Goal: Information Seeking & Learning: Learn about a topic

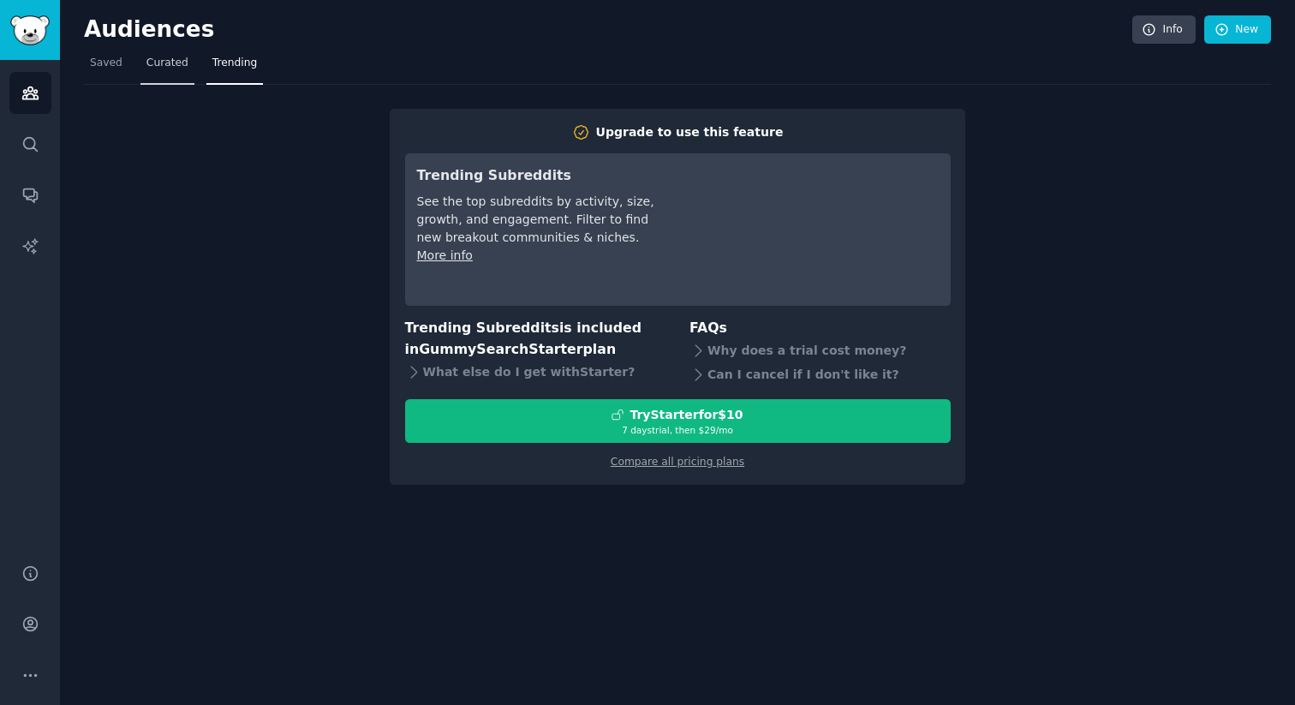
click at [176, 57] on span "Curated" at bounding box center [167, 63] width 42 height 15
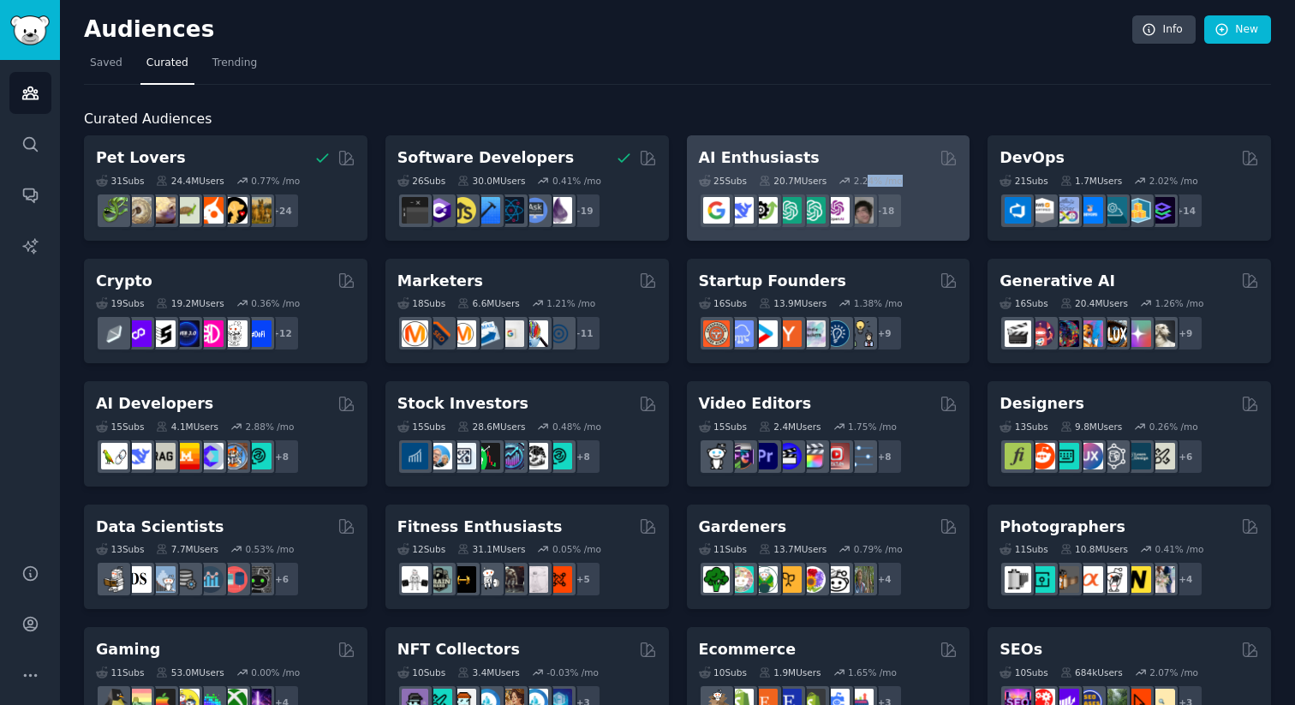
drag, startPoint x: 866, startPoint y: 177, endPoint x: 949, endPoint y: 181, distance: 83.2
click at [949, 181] on div "25 Sub s 20.7M Users 2.24 % /mo" at bounding box center [829, 181] width 260 height 12
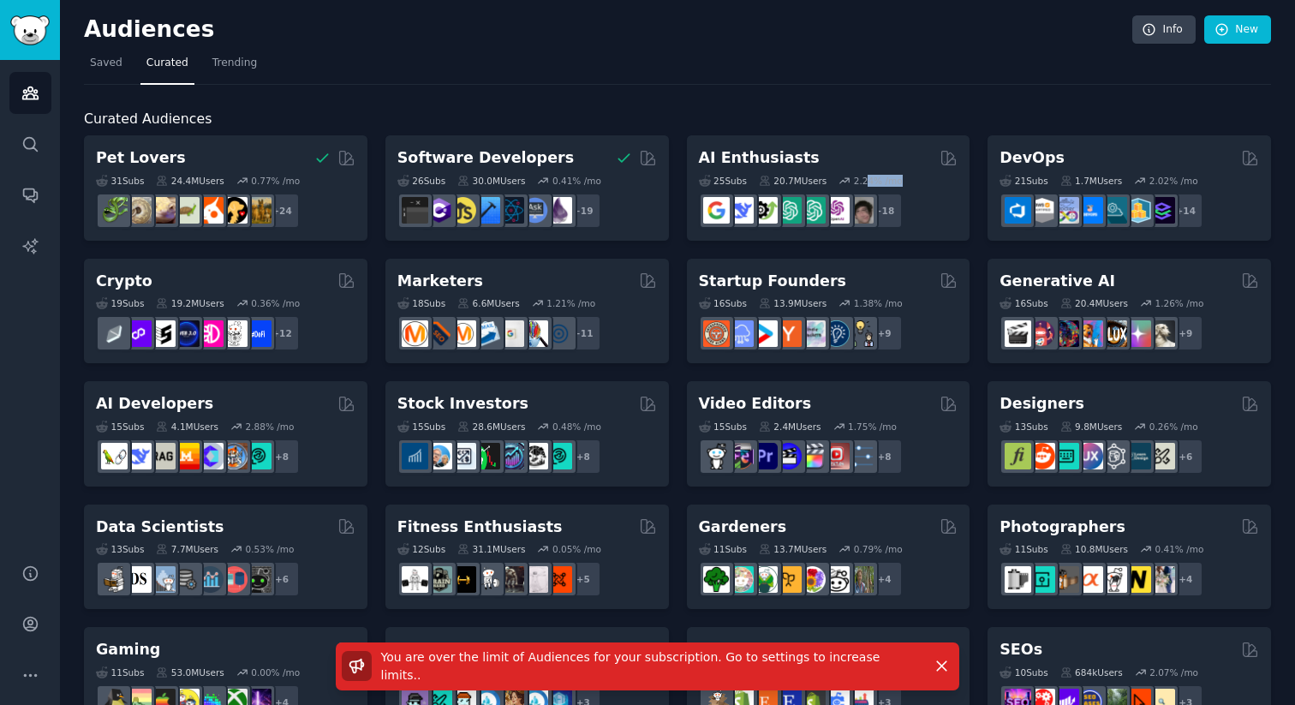
click at [903, 185] on div "25 Sub s 20.7M Users 2.24 % /mo" at bounding box center [829, 181] width 260 height 12
click at [927, 66] on nav "Saved Curated Trending" at bounding box center [677, 67] width 1187 height 35
drag, startPoint x: 857, startPoint y: 183, endPoint x: 912, endPoint y: 183, distance: 55.7
click at [913, 183] on div "25 Sub s 20.7M Users 2.24 % /mo" at bounding box center [829, 181] width 260 height 12
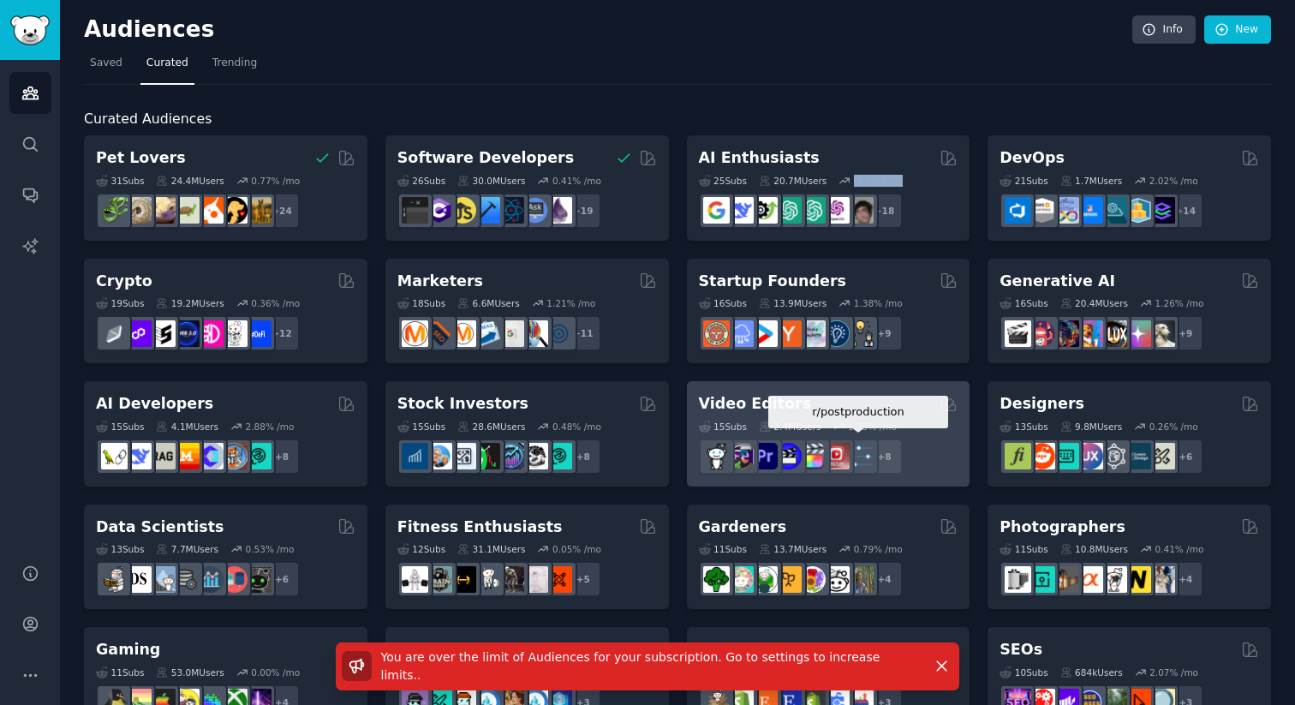
click at [853, 445] on img at bounding box center [860, 456] width 27 height 27
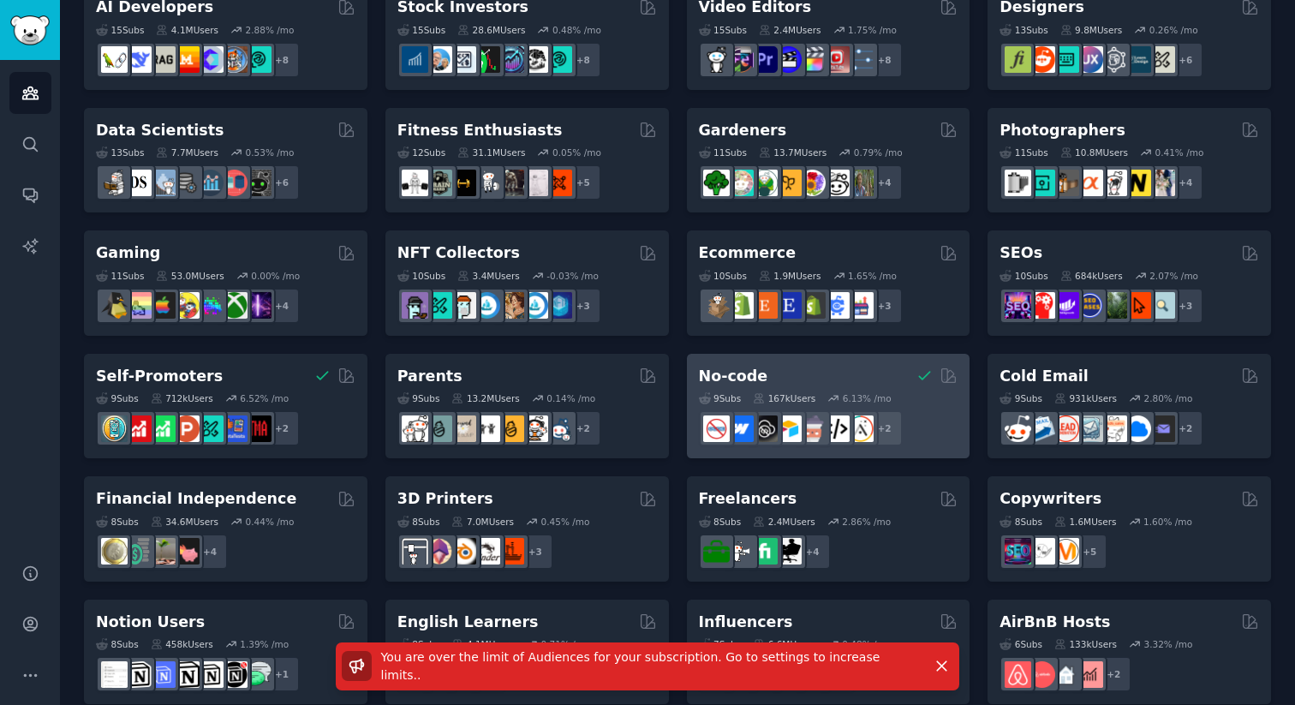
scroll to position [409, 0]
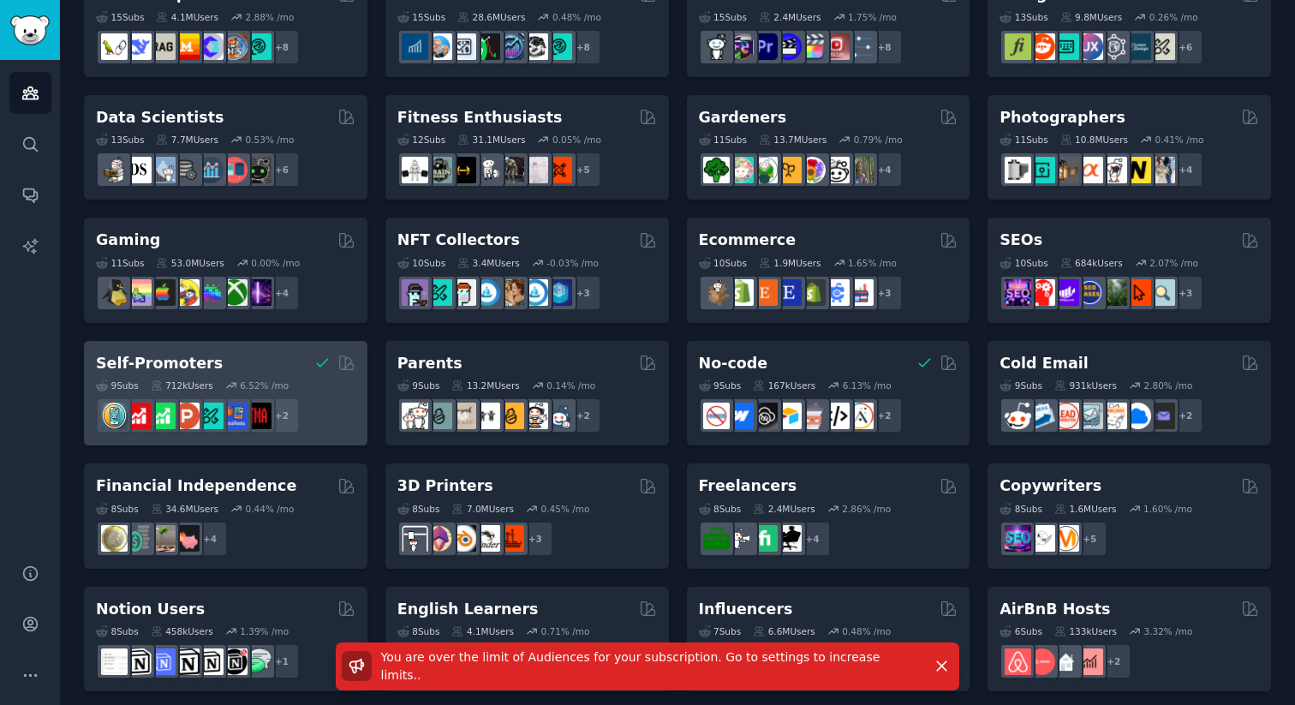
click at [304, 378] on div "9 Sub s 712k Users 6.52 % /mo + 2" at bounding box center [226, 403] width 260 height 60
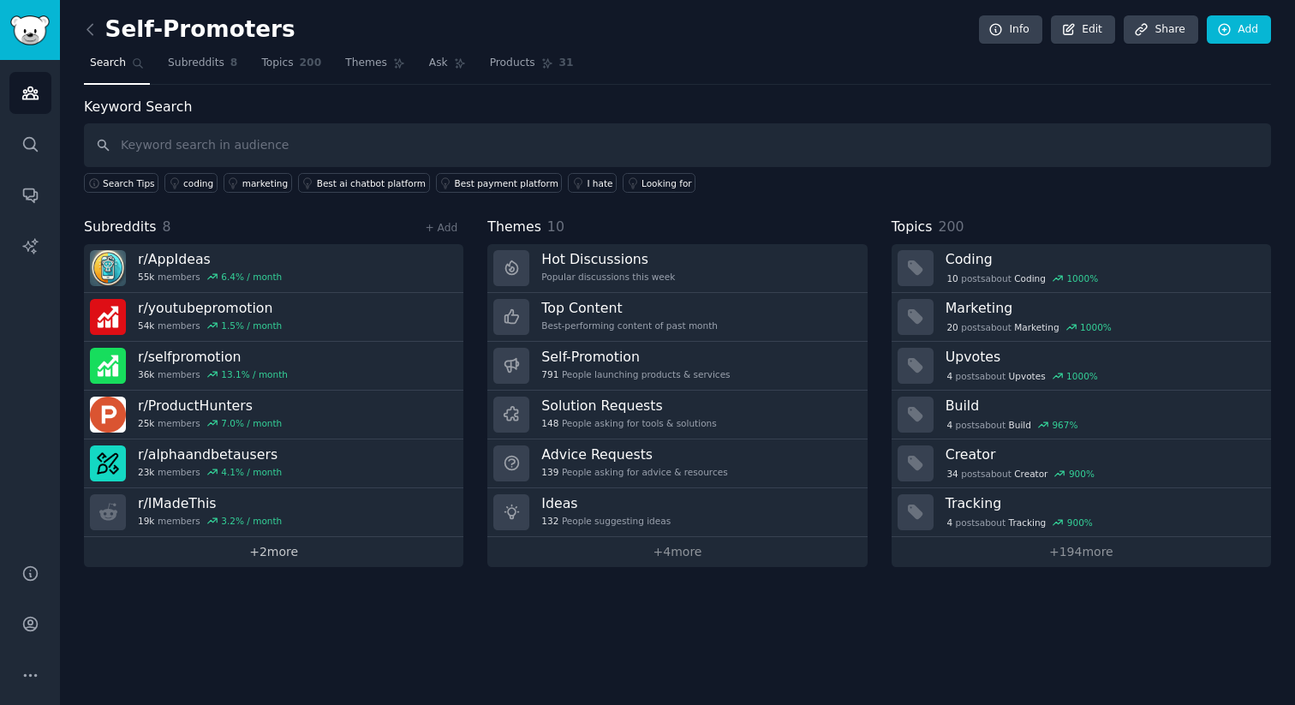
click at [289, 558] on link "+ 2 more" at bounding box center [273, 552] width 379 height 30
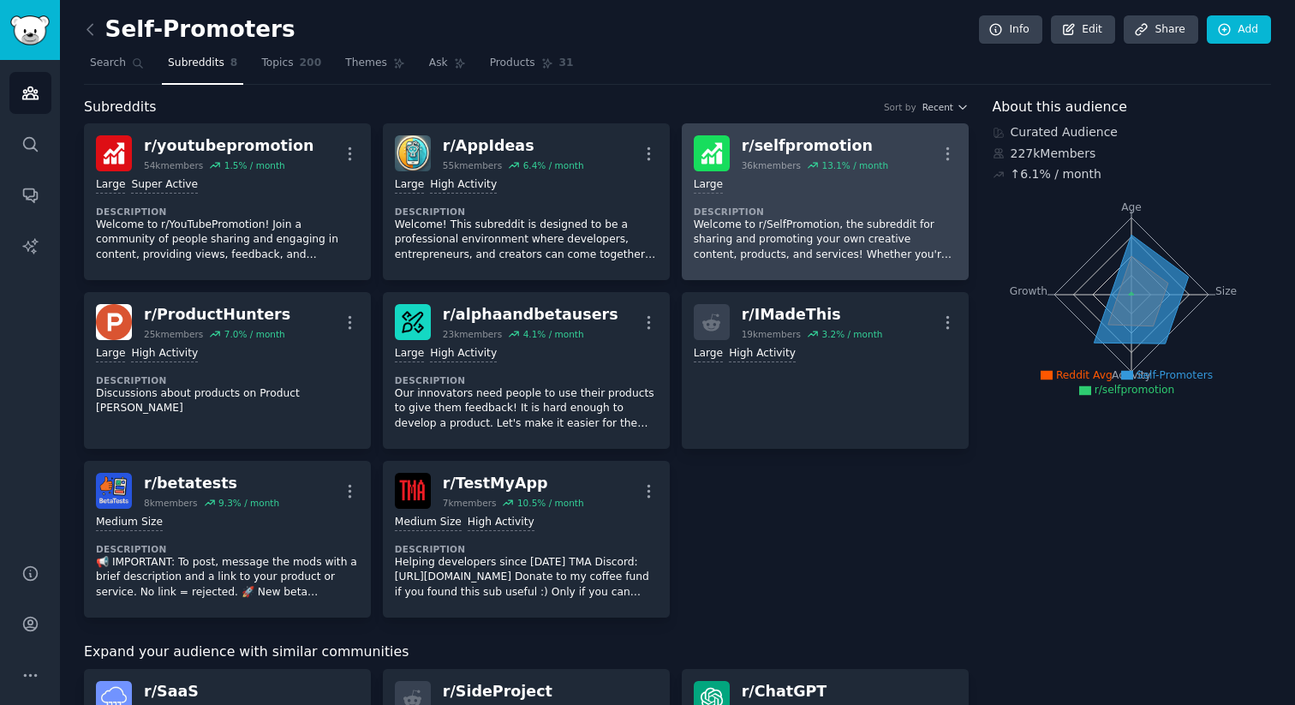
click at [791, 228] on p "Welcome to r/SelfPromotion, the subreddit for sharing and promoting your own cr…" at bounding box center [825, 240] width 263 height 45
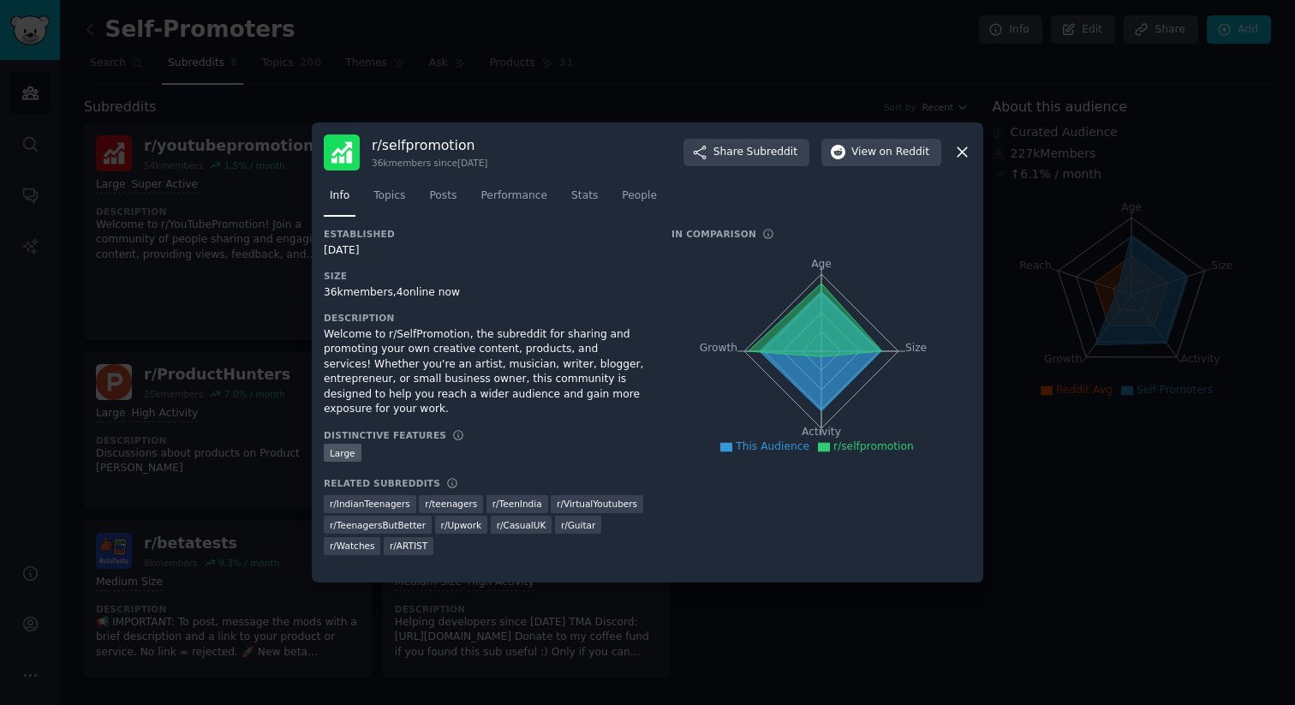
click at [971, 149] on div "r/ selfpromotion 36k members since [DATE] Share Subreddit View on Reddit Info T…" at bounding box center [648, 352] width 672 height 461
click at [967, 149] on icon at bounding box center [962, 152] width 18 height 18
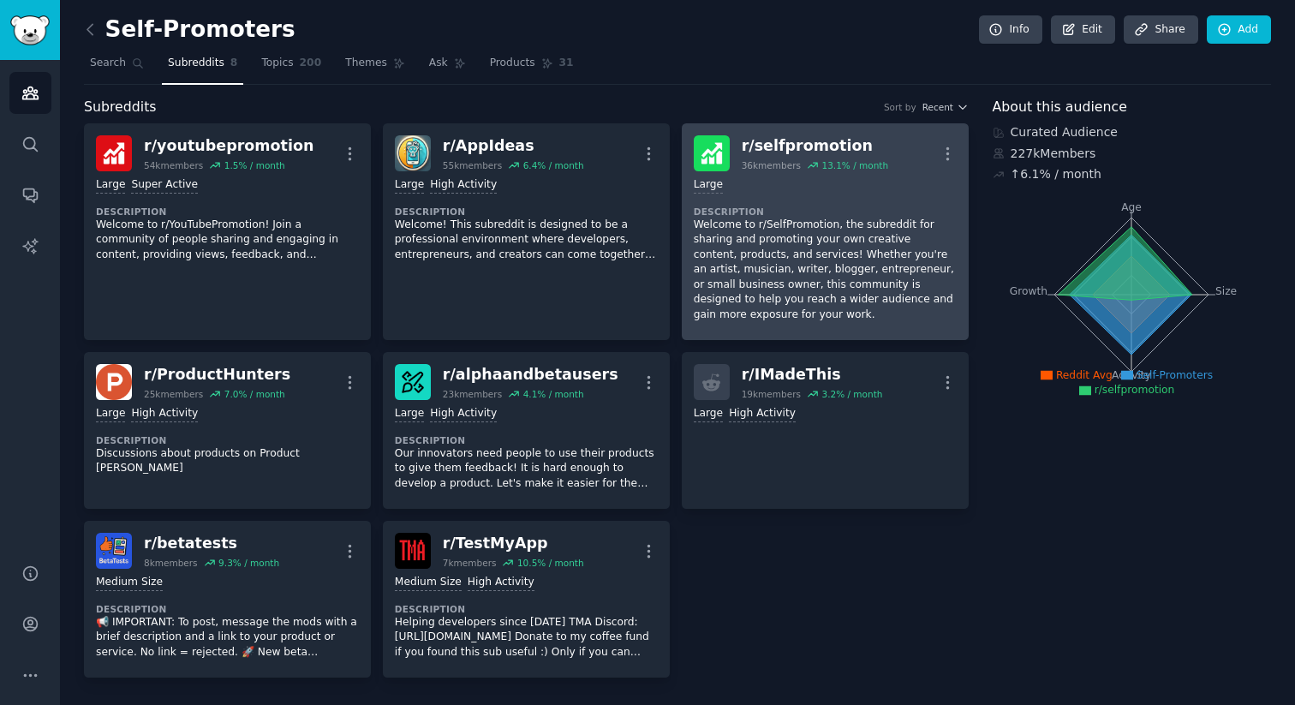
click at [803, 198] on div "Large Description Welcome to r/SelfPromotion, the subreddit for sharing and pro…" at bounding box center [825, 249] width 263 height 157
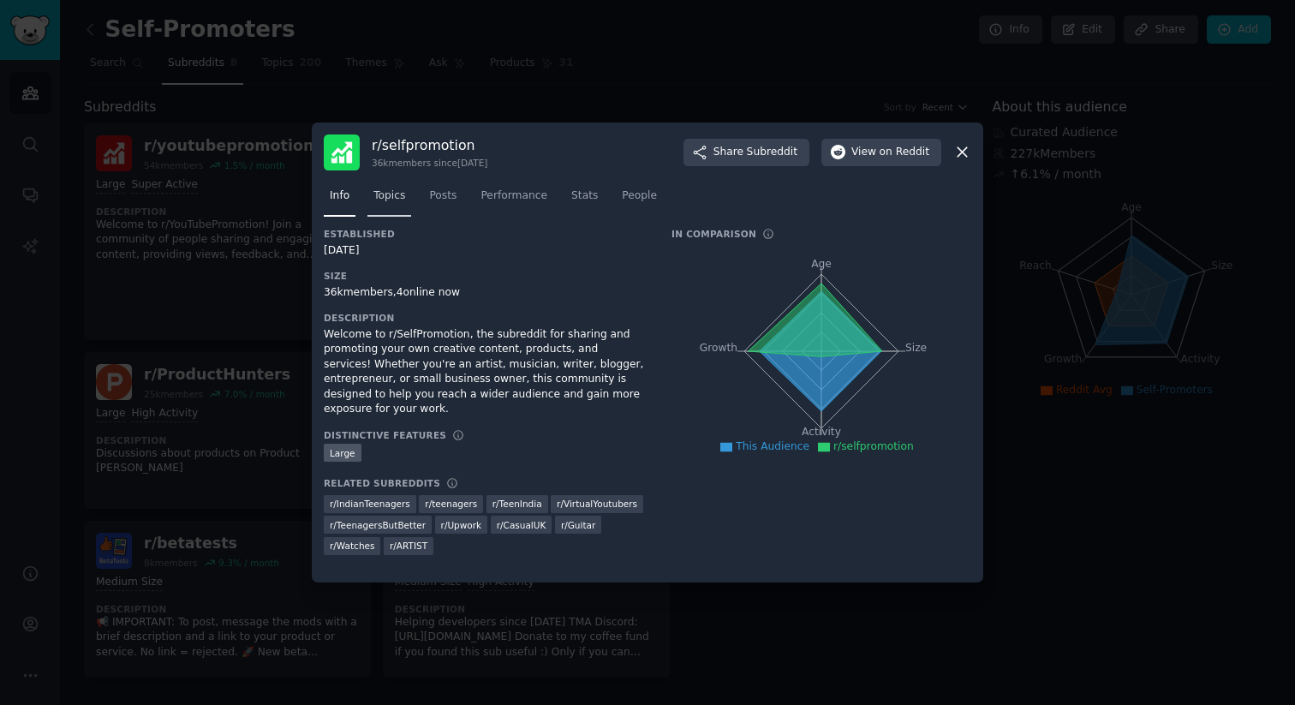
click at [404, 197] on span "Topics" at bounding box center [389, 195] width 32 height 15
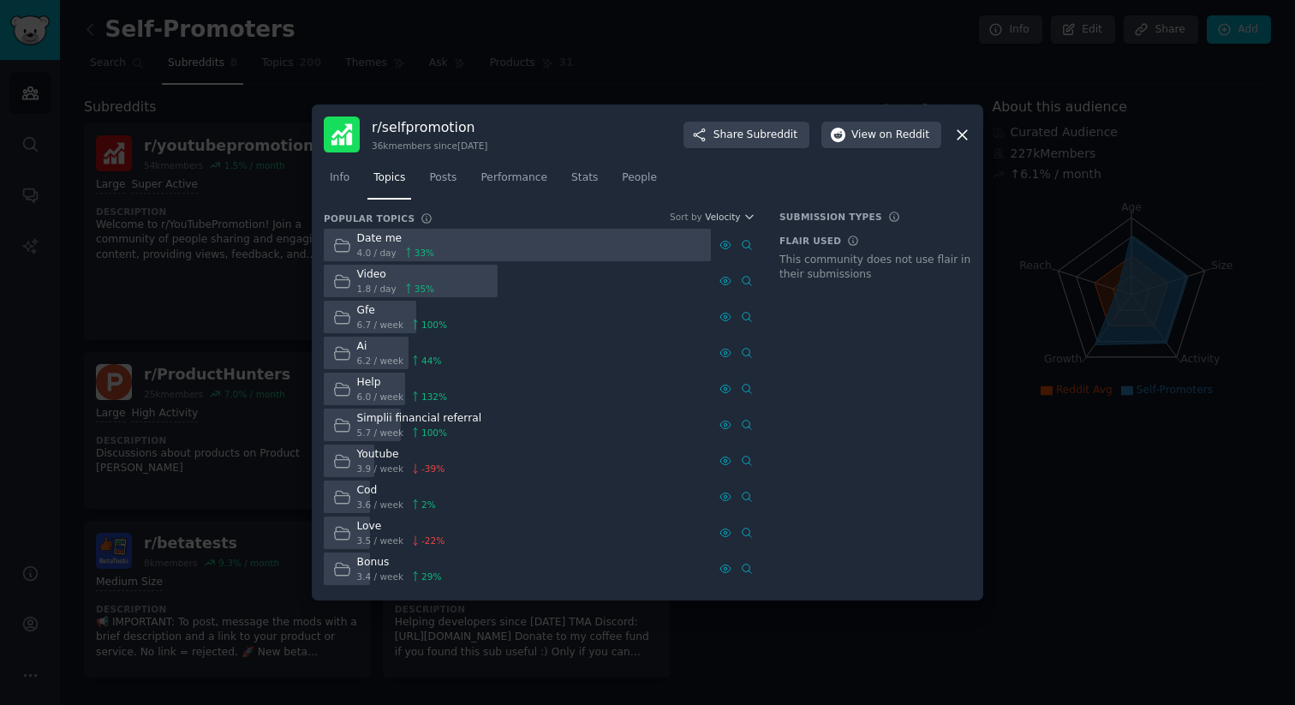
click at [392, 248] on span "4.0 / day" at bounding box center [376, 253] width 39 height 12
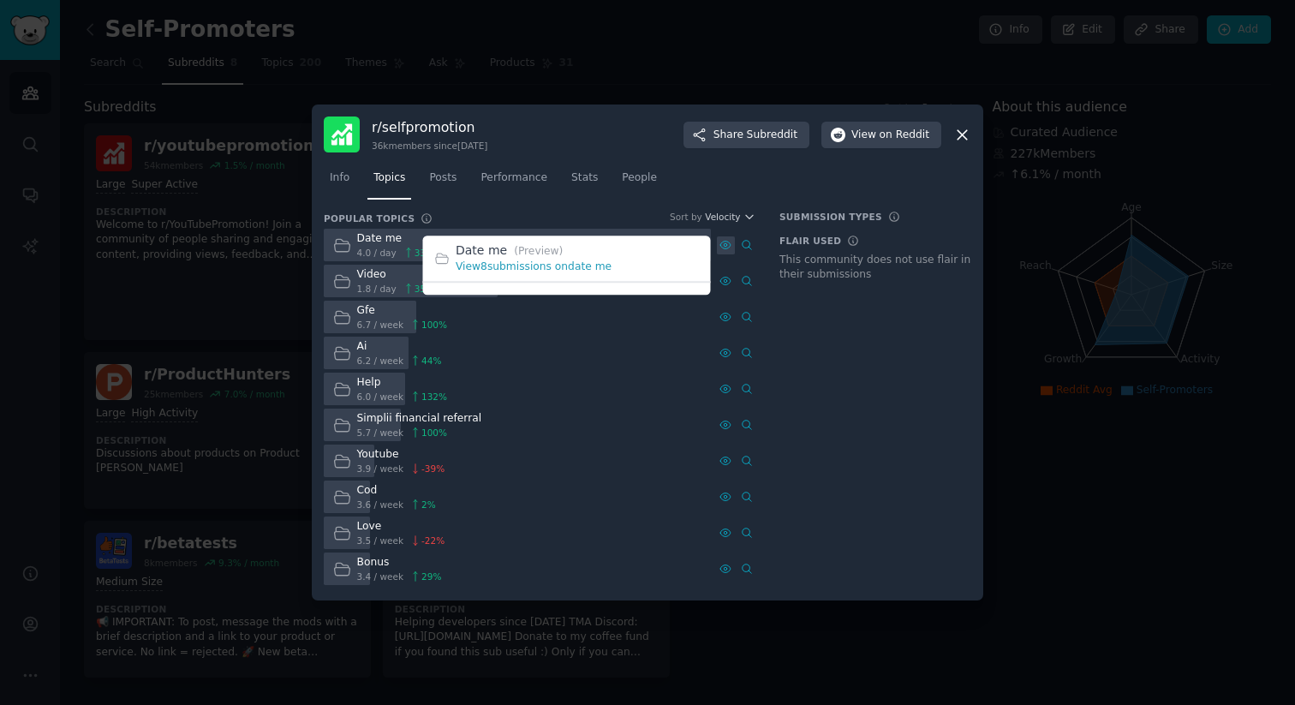
click at [728, 240] on icon at bounding box center [725, 245] width 12 height 12
click at [578, 267] on link "View 8 submissions on date me" at bounding box center [534, 267] width 156 height 12
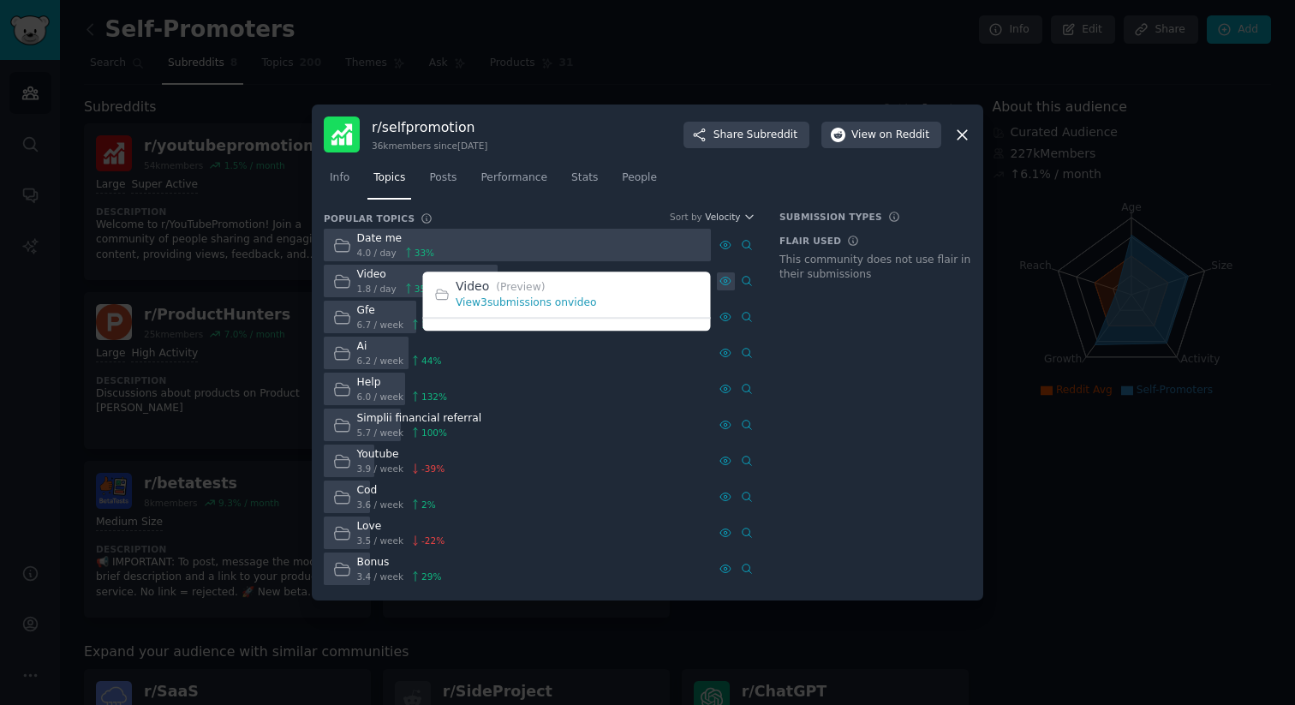
click at [727, 275] on icon at bounding box center [725, 281] width 12 height 12
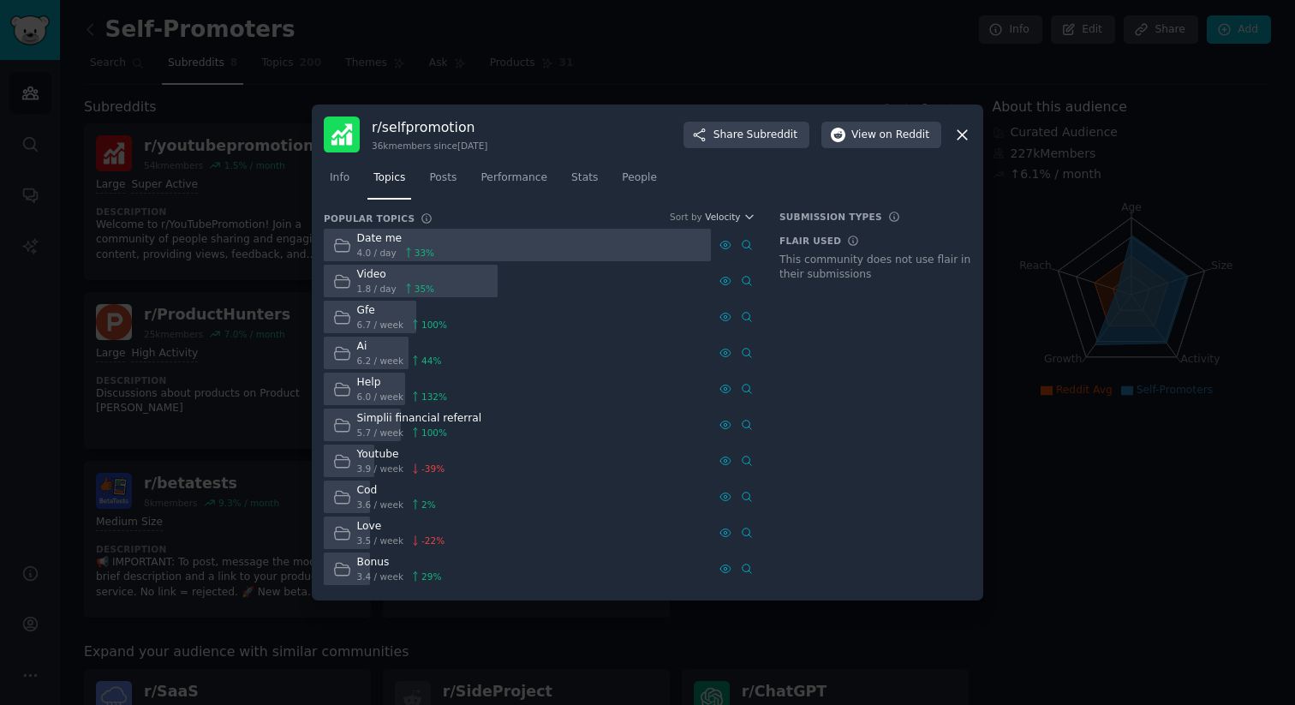
click at [962, 140] on icon at bounding box center [962, 135] width 18 height 18
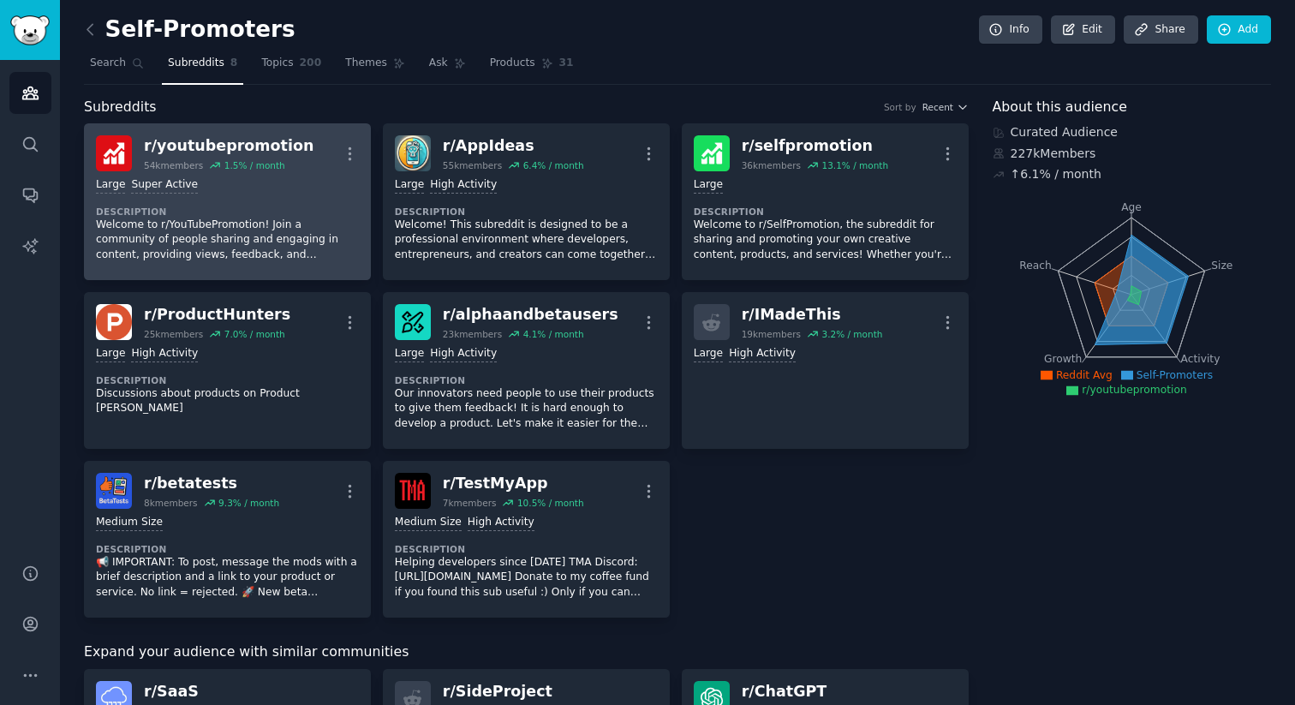
click at [299, 209] on dt "Description" at bounding box center [227, 212] width 263 height 12
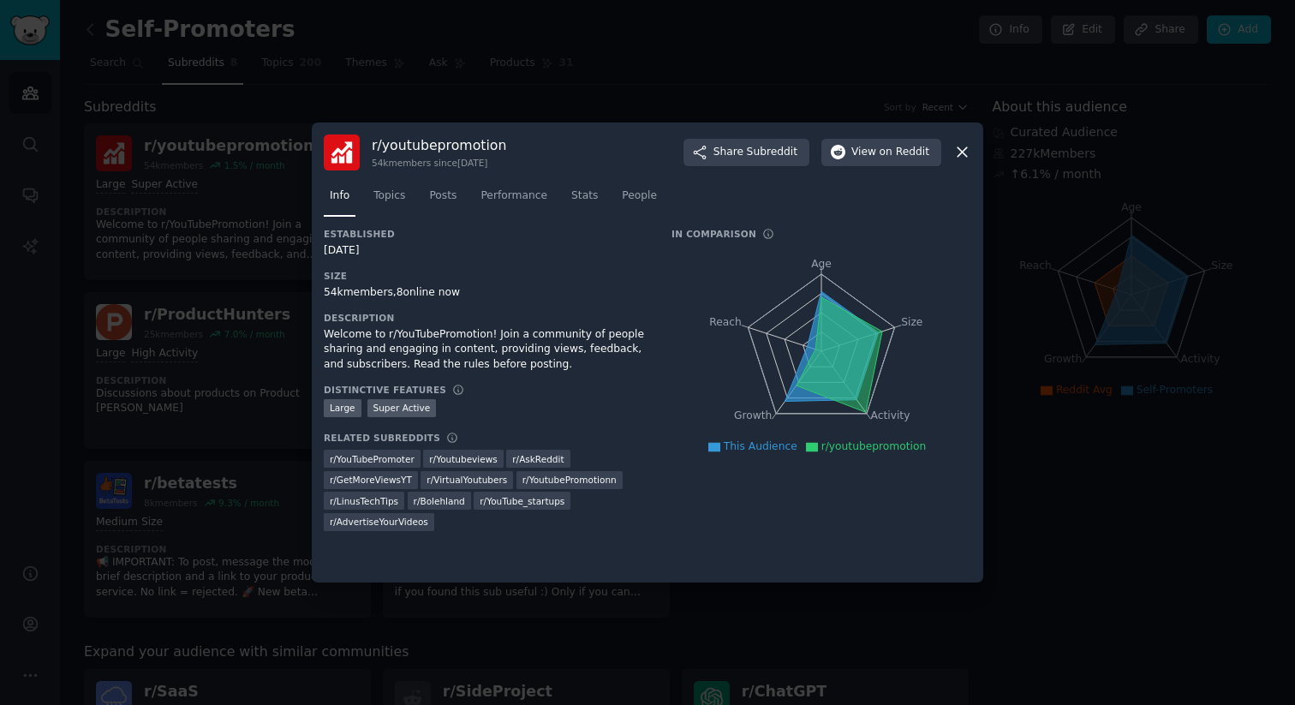
click at [968, 149] on icon at bounding box center [962, 152] width 18 height 18
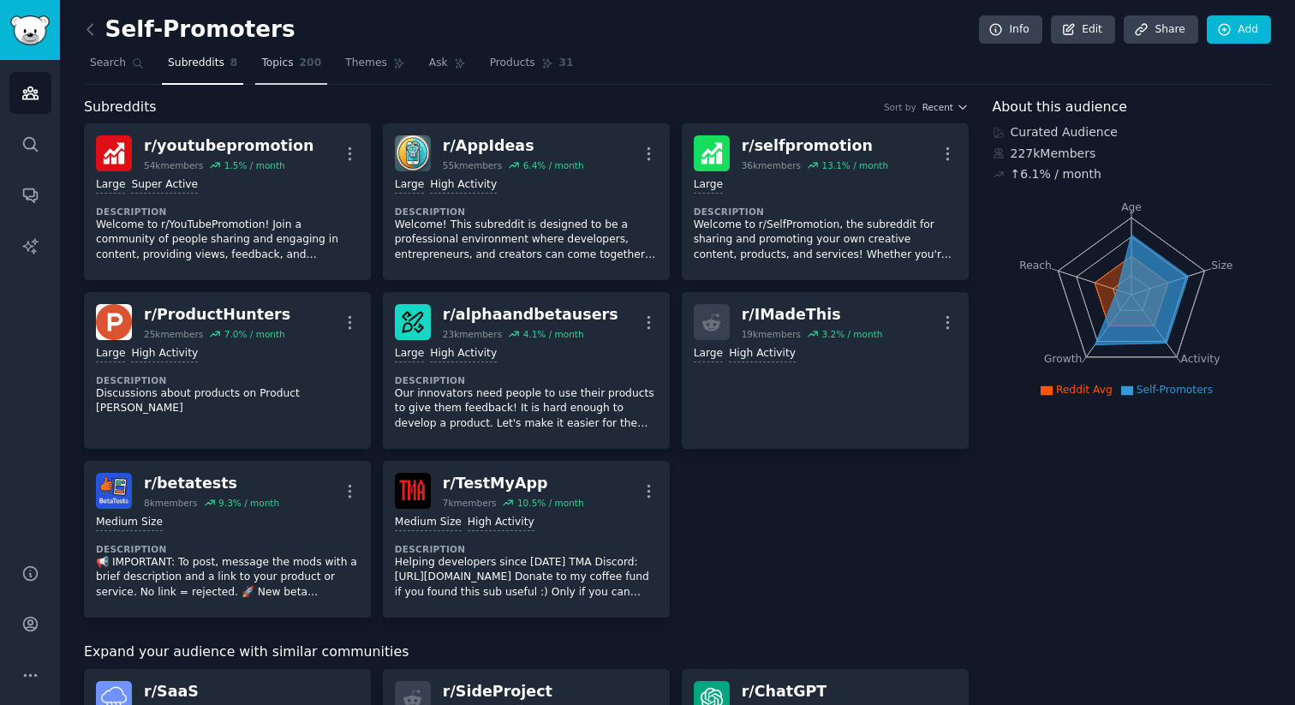
click at [304, 58] on span "200" at bounding box center [311, 63] width 22 height 15
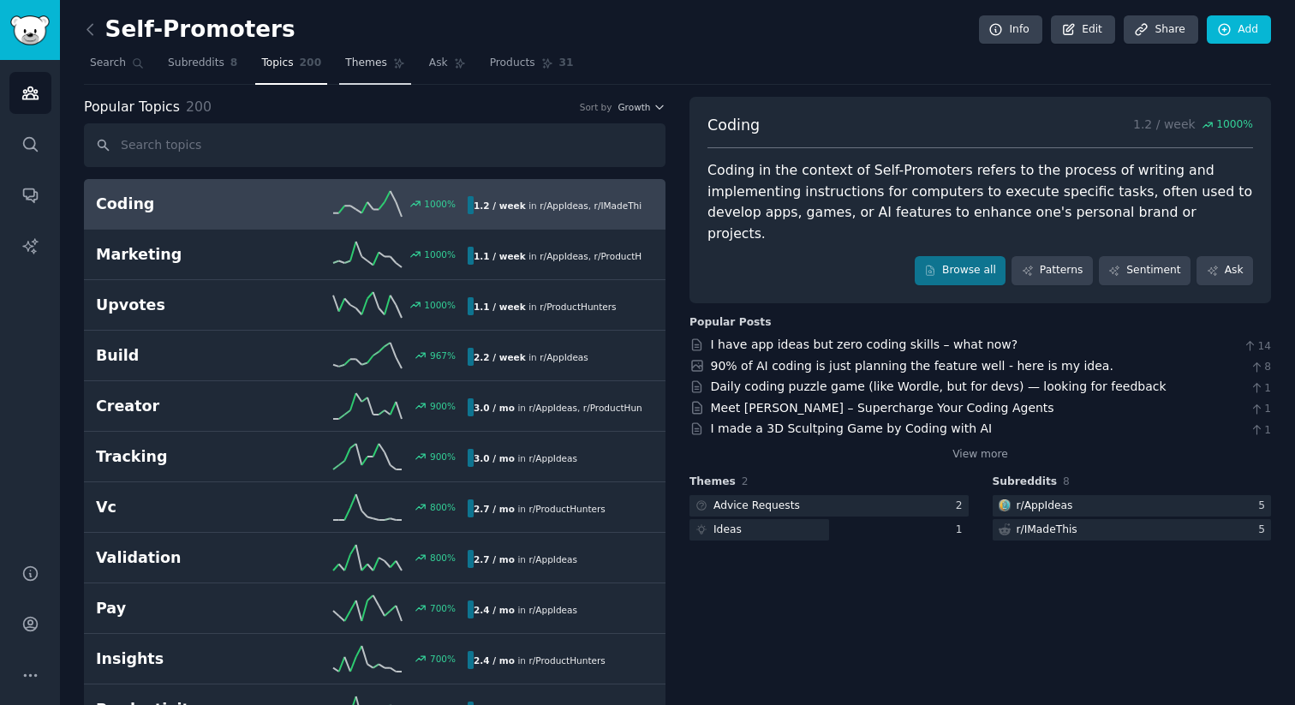
click at [366, 60] on span "Themes" at bounding box center [366, 63] width 42 height 15
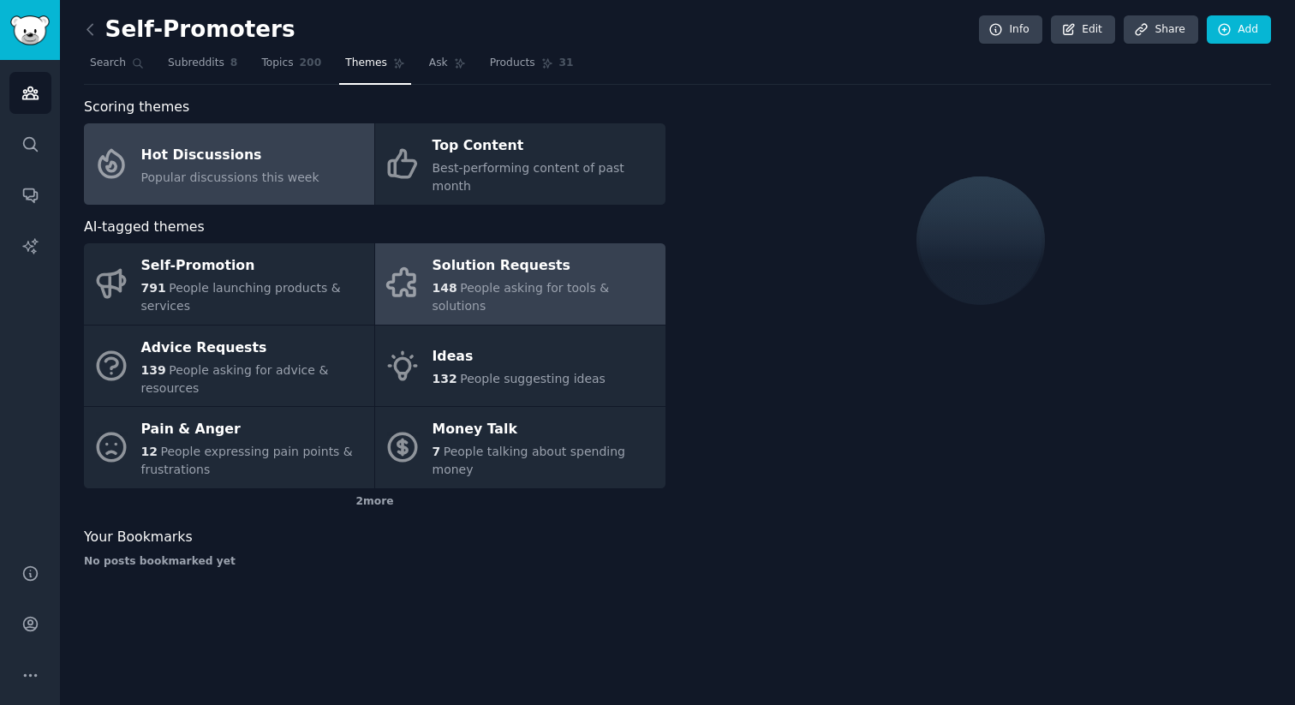
click at [481, 257] on div "Solution Requests" at bounding box center [545, 266] width 224 height 27
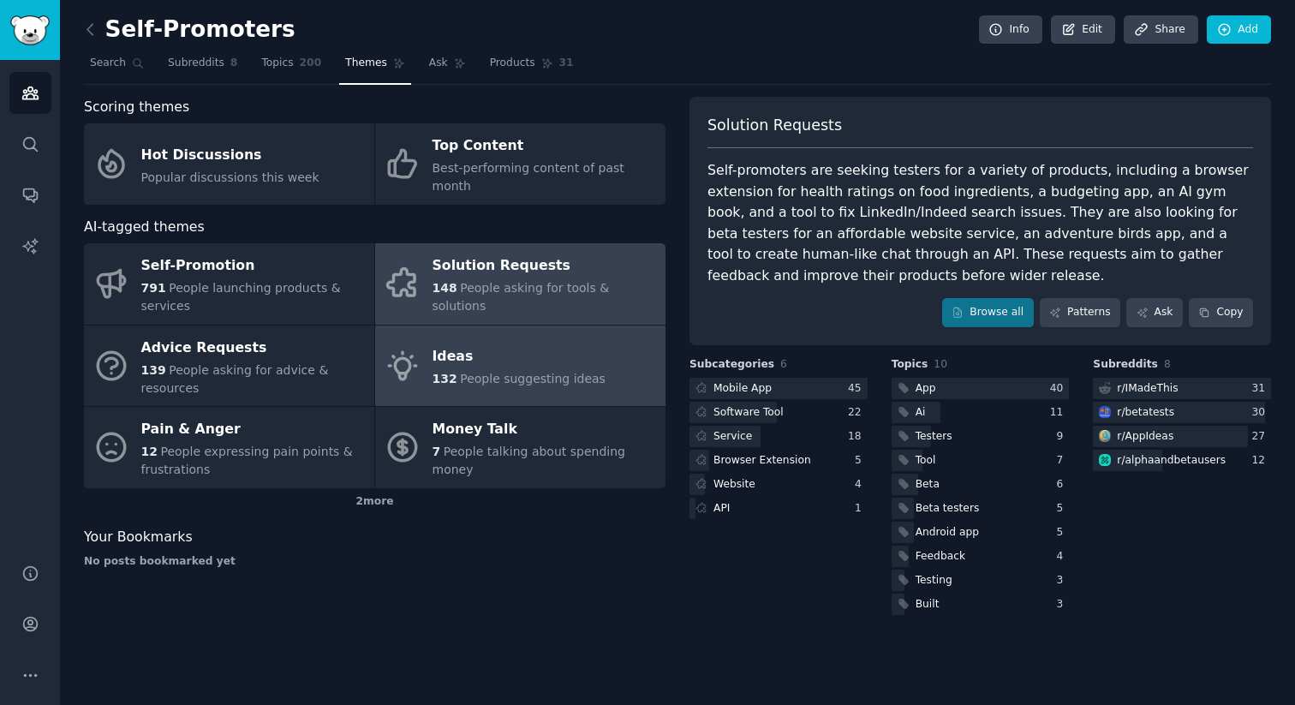
click at [570, 372] on span "People suggesting ideas" at bounding box center [533, 379] width 146 height 14
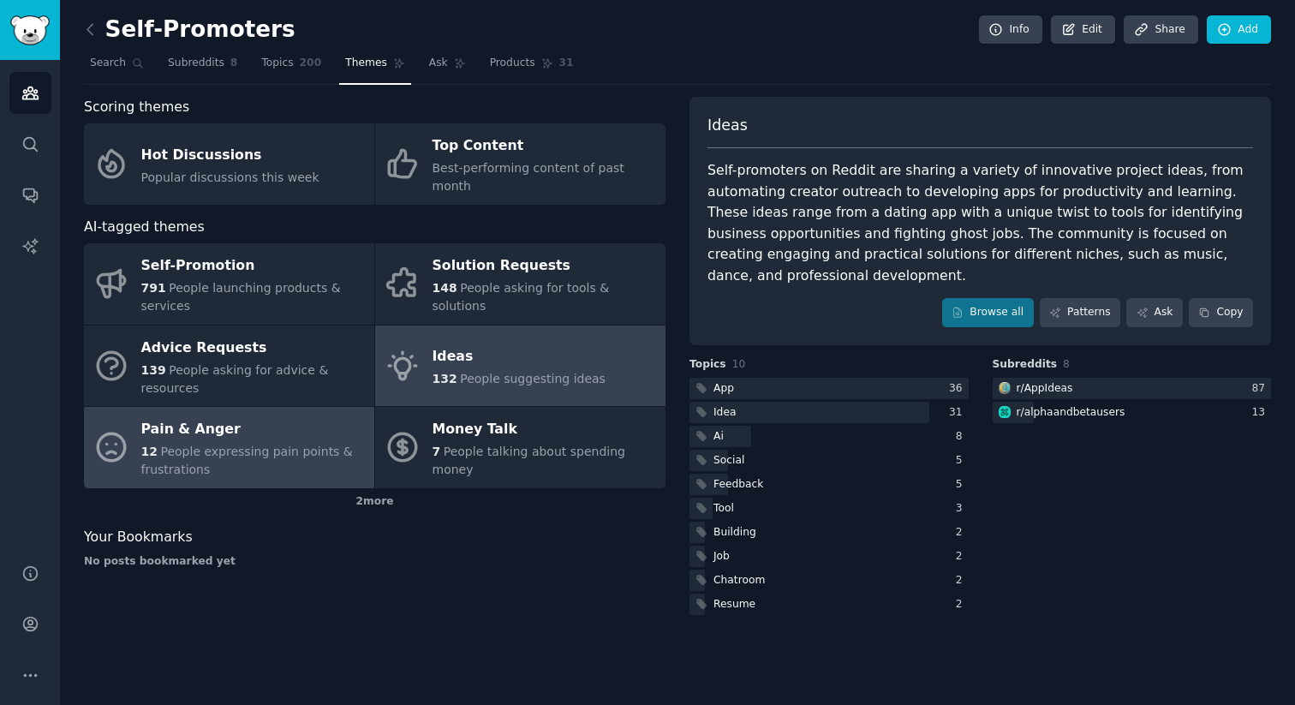
click at [334, 443] on div "12 People expressing pain points & frustrations" at bounding box center [253, 461] width 224 height 36
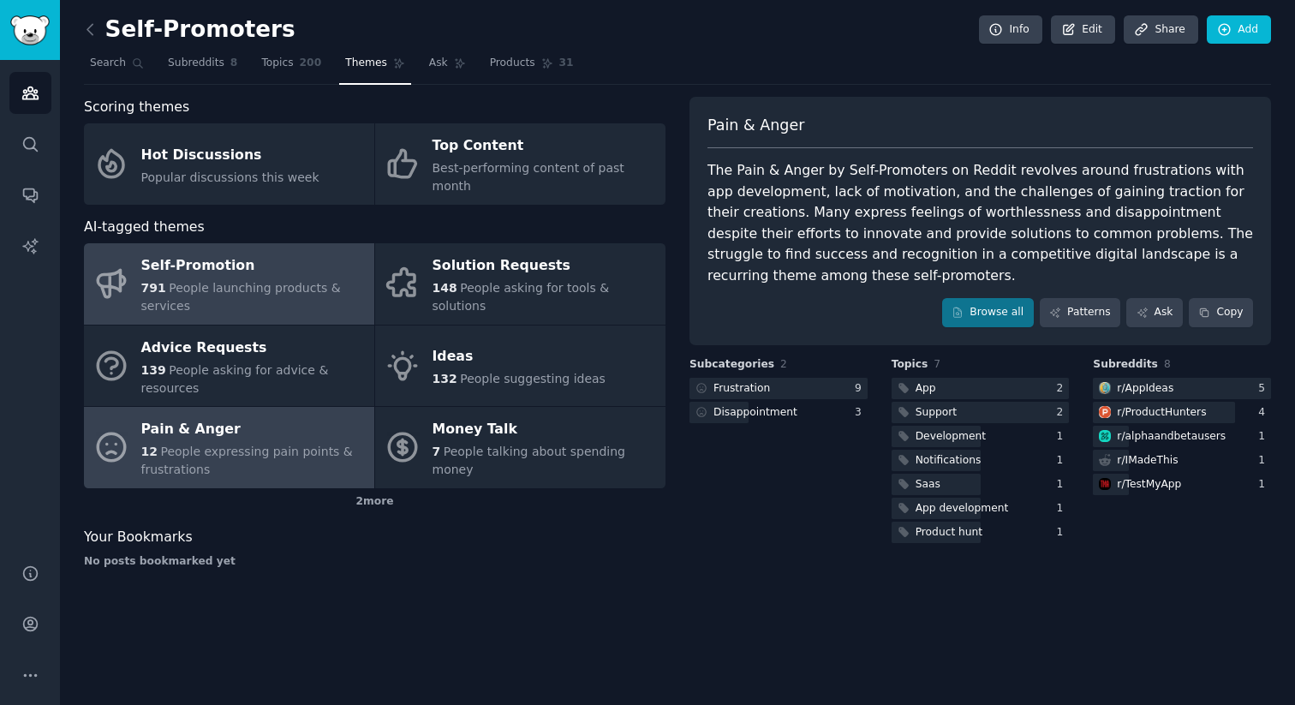
click at [226, 281] on span "People launching products & services" at bounding box center [241, 297] width 200 height 32
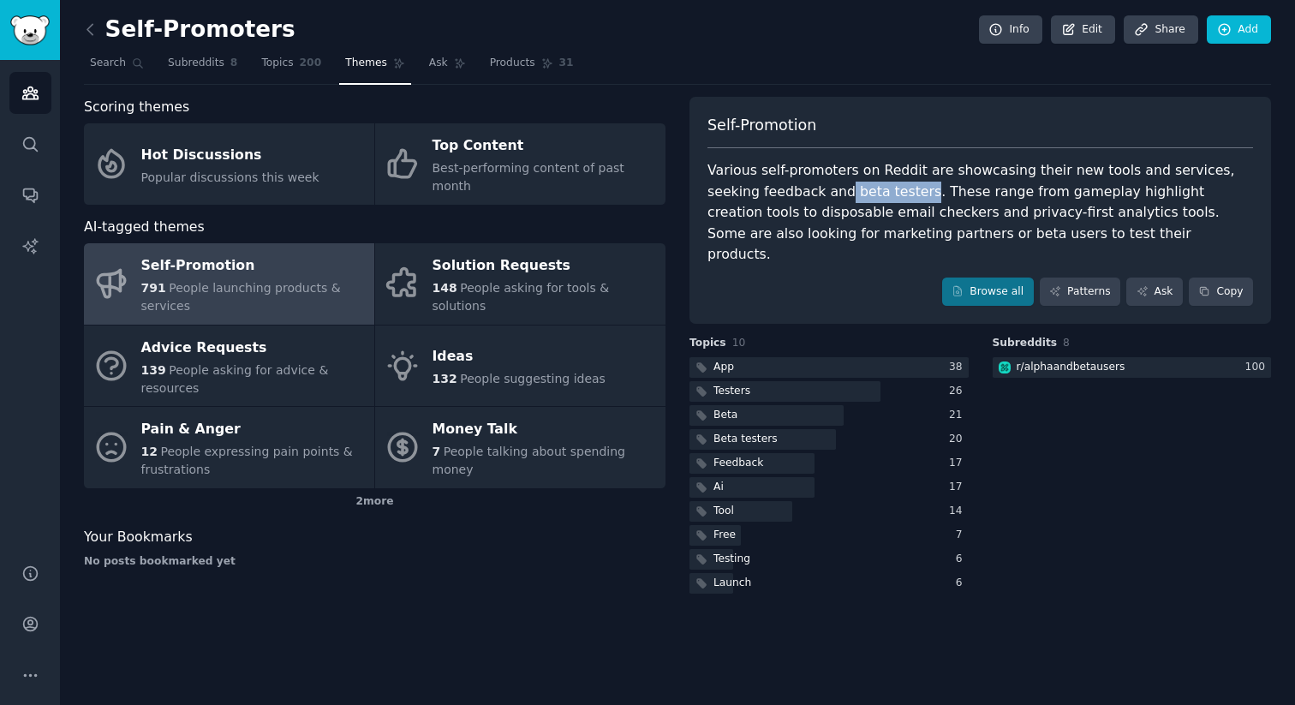
drag, startPoint x: 791, startPoint y: 194, endPoint x: 864, endPoint y: 194, distance: 73.7
click at [865, 194] on div "Various self-promoters on Reddit are showcasing their new tools and services, s…" at bounding box center [980, 212] width 546 height 105
copy div "beta testers"
click at [818, 150] on div "Self-Promotion Various self-promoters on Reddit are showcasing their new tools …" at bounding box center [980, 211] width 582 height 228
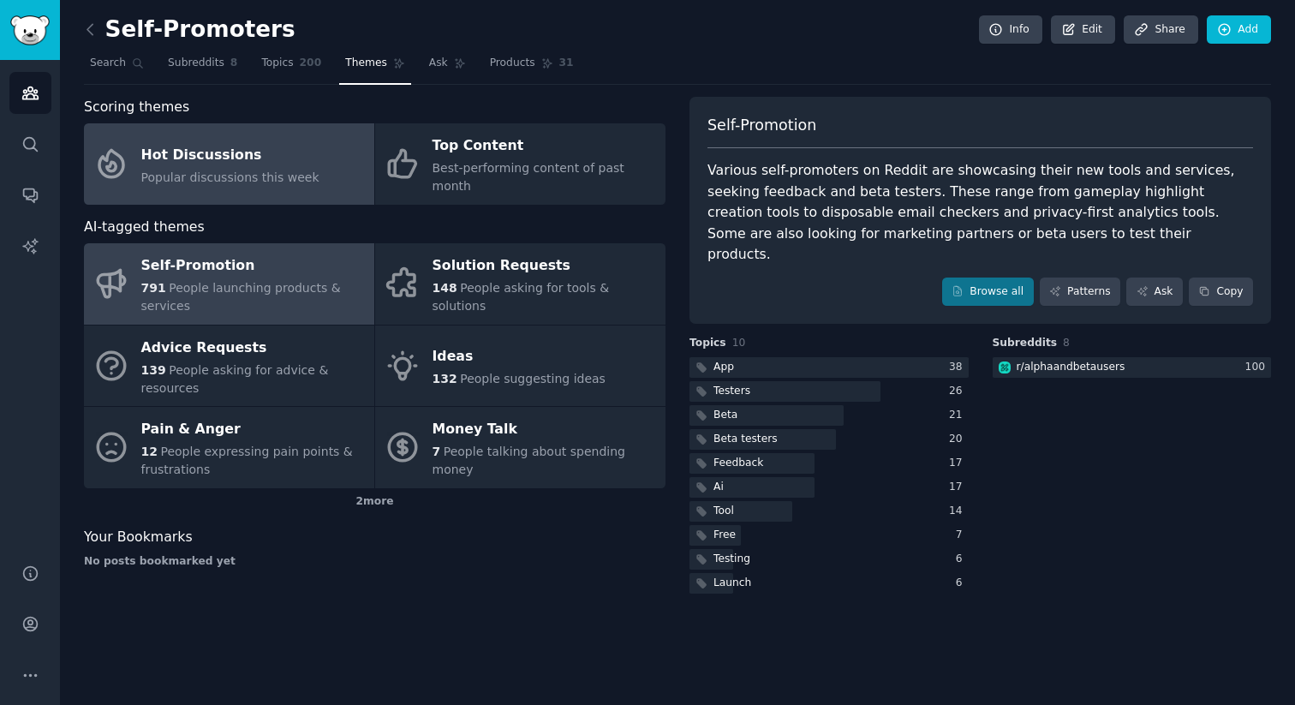
click at [292, 141] on div "Hot Discussions" at bounding box center [230, 154] width 178 height 27
